Goal: Transaction & Acquisition: Purchase product/service

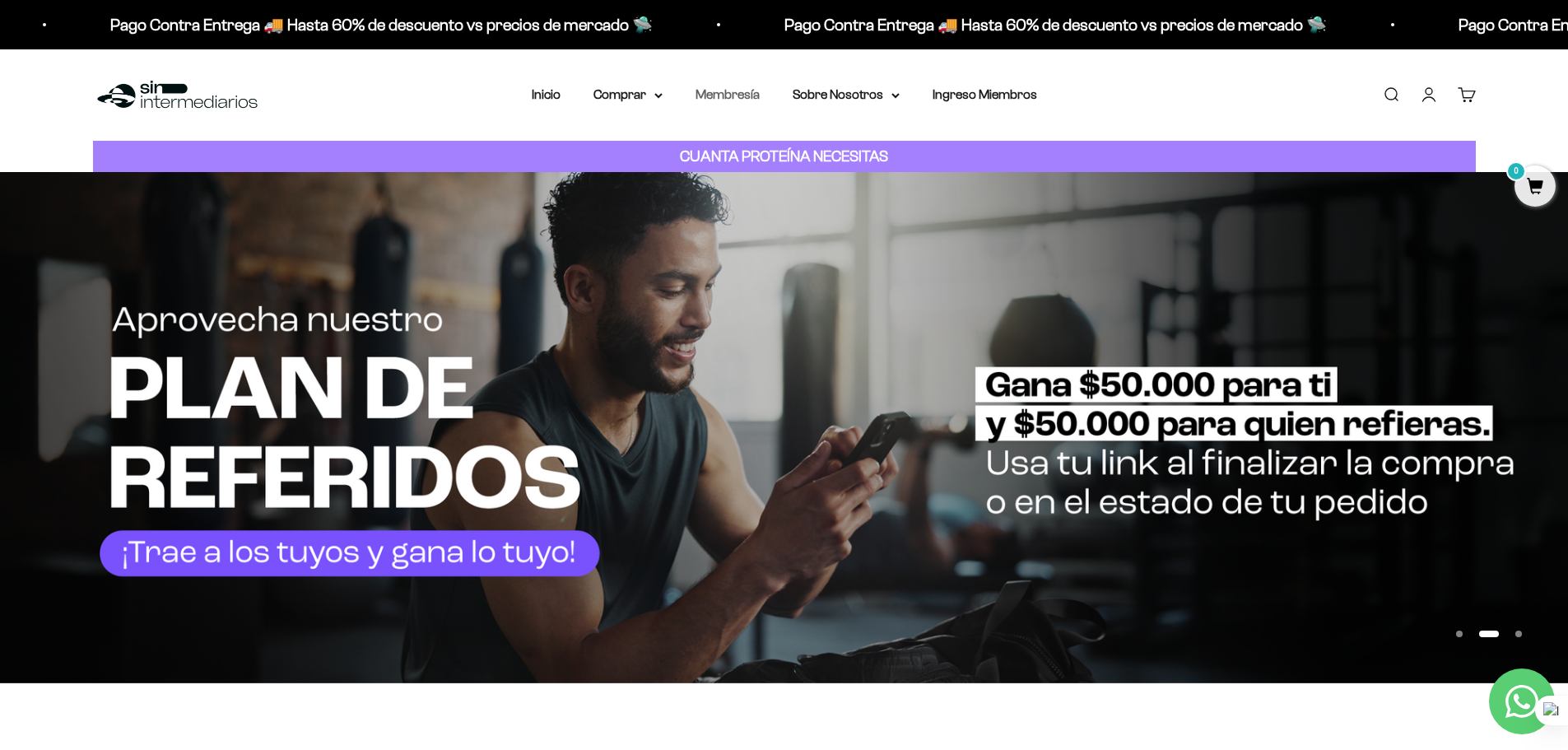
click at [738, 96] on link "Membresía" at bounding box center [727, 94] width 64 height 14
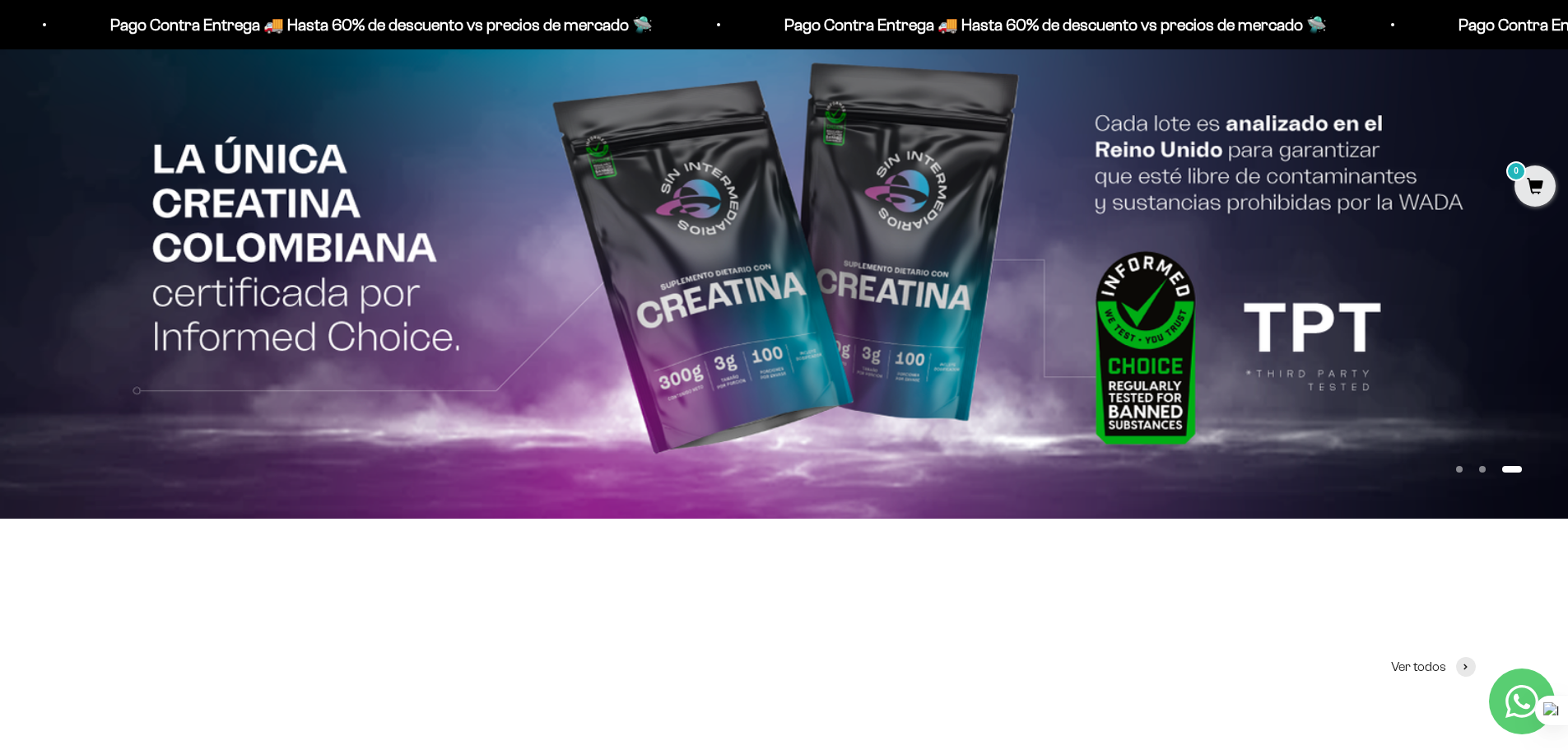
scroll to position [82, 0]
